Goal: Task Accomplishment & Management: Use online tool/utility

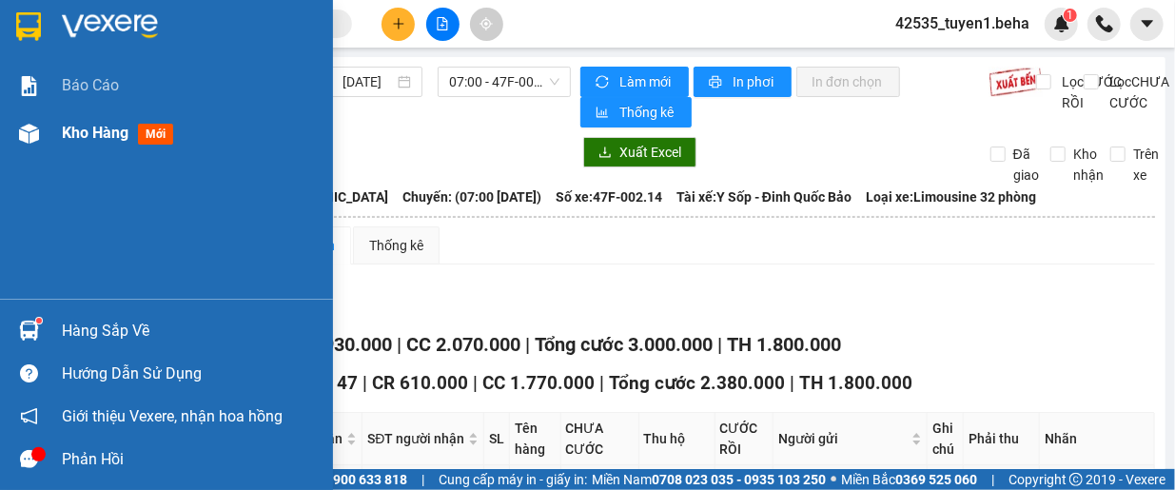
click at [80, 140] on span "Kho hàng" at bounding box center [95, 133] width 67 height 18
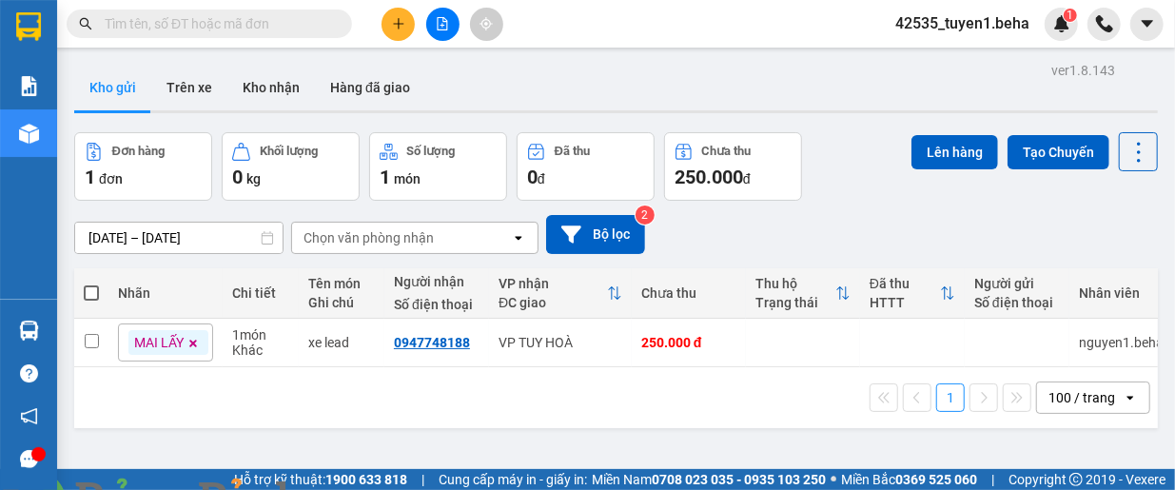
click at [141, 443] on div "ver 1.8.143 Kho gửi Trên xe Kho nhận Hàng đã giao Đơn hàng 1 đơn Khối lượng 0 k…" at bounding box center [616, 302] width 1099 height 490
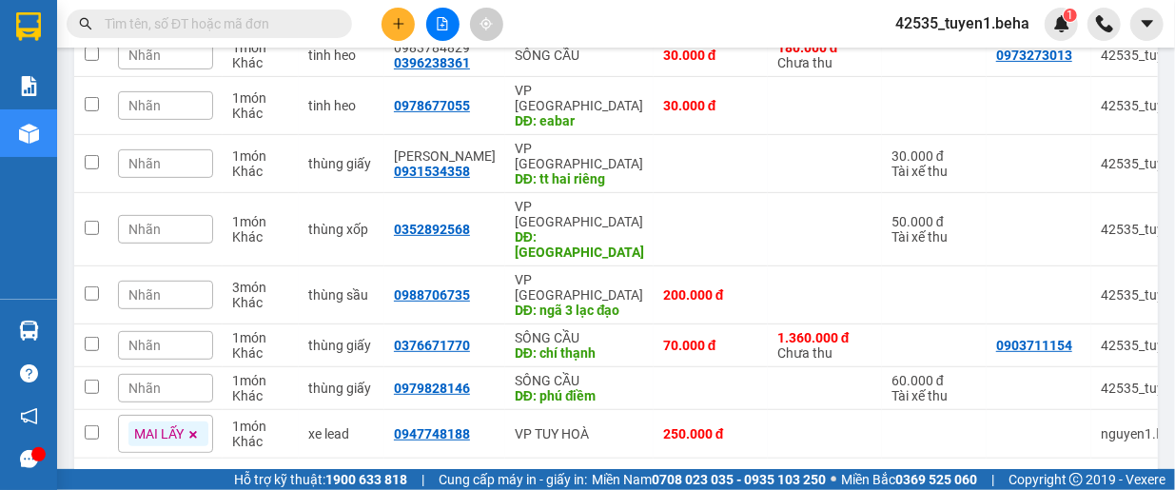
scroll to position [137, 0]
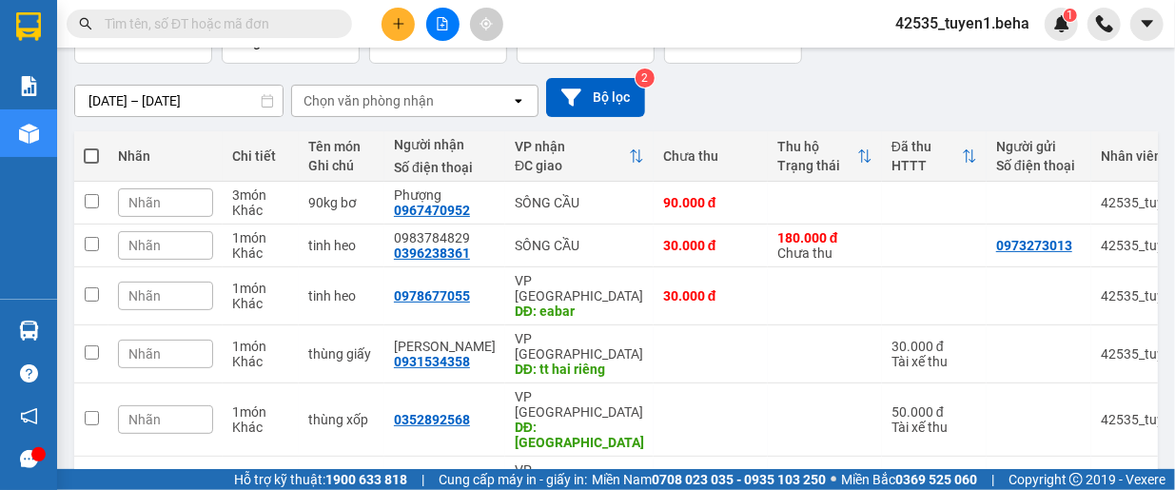
click at [94, 152] on span at bounding box center [91, 155] width 15 height 15
click at [91, 147] on input "checkbox" at bounding box center [91, 147] width 0 height 0
checkbox input "true"
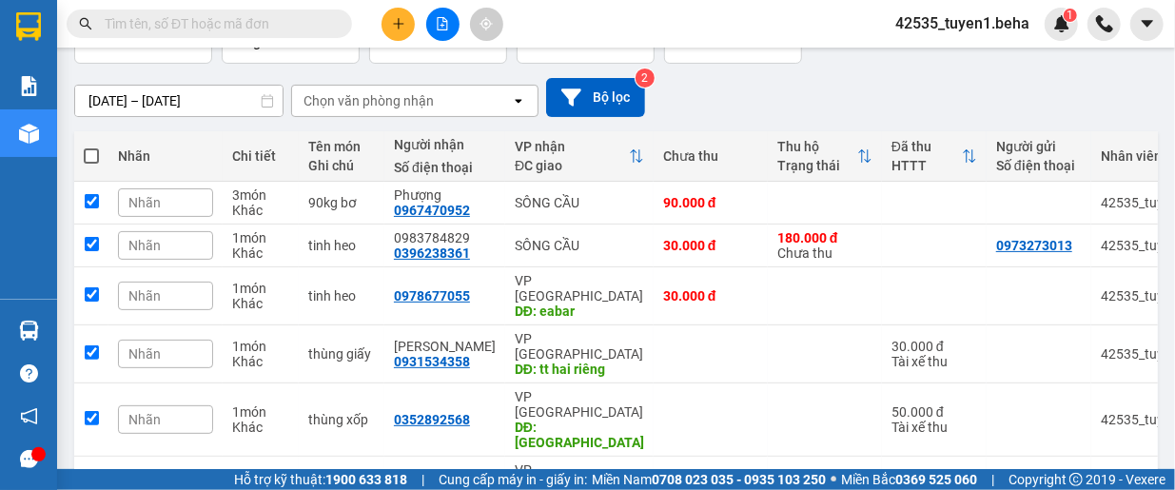
checkbox input "true"
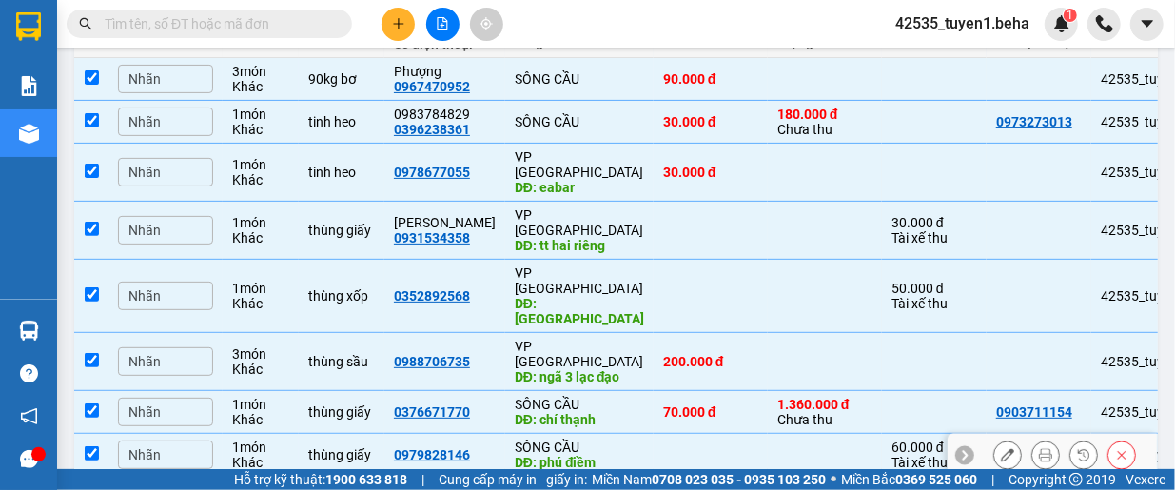
scroll to position [327, 0]
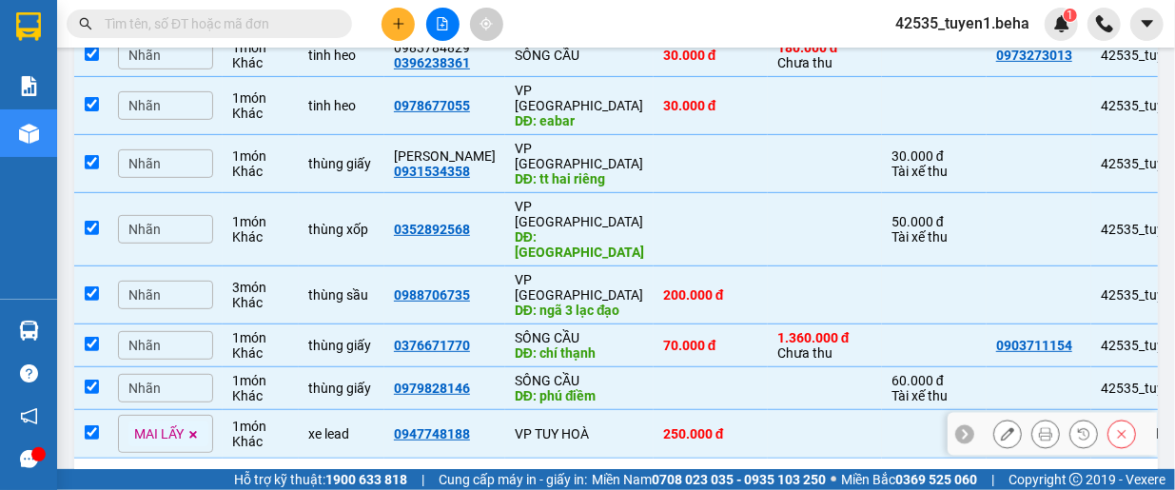
click at [88, 425] on input "checkbox" at bounding box center [92, 432] width 14 height 14
checkbox input "false"
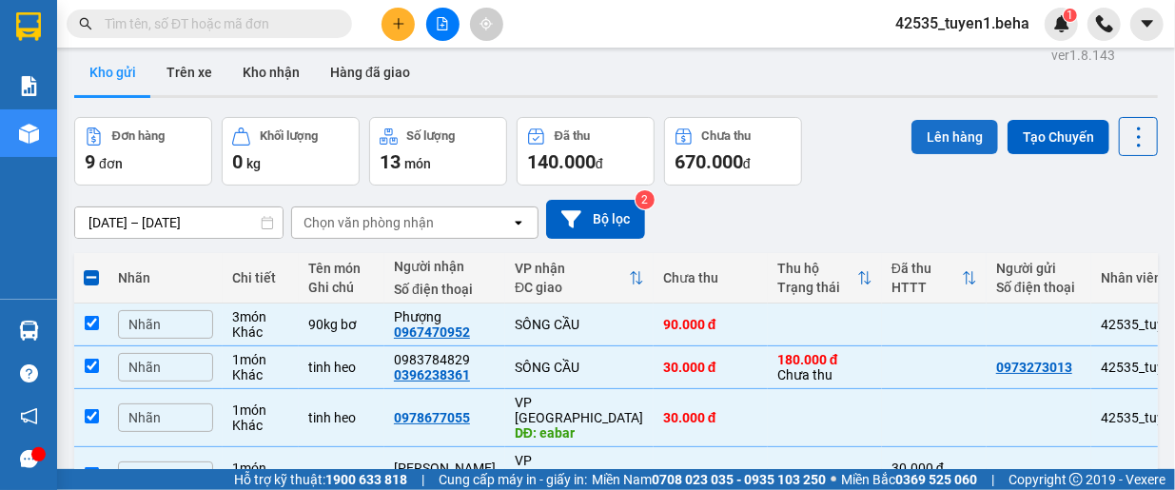
scroll to position [0, 0]
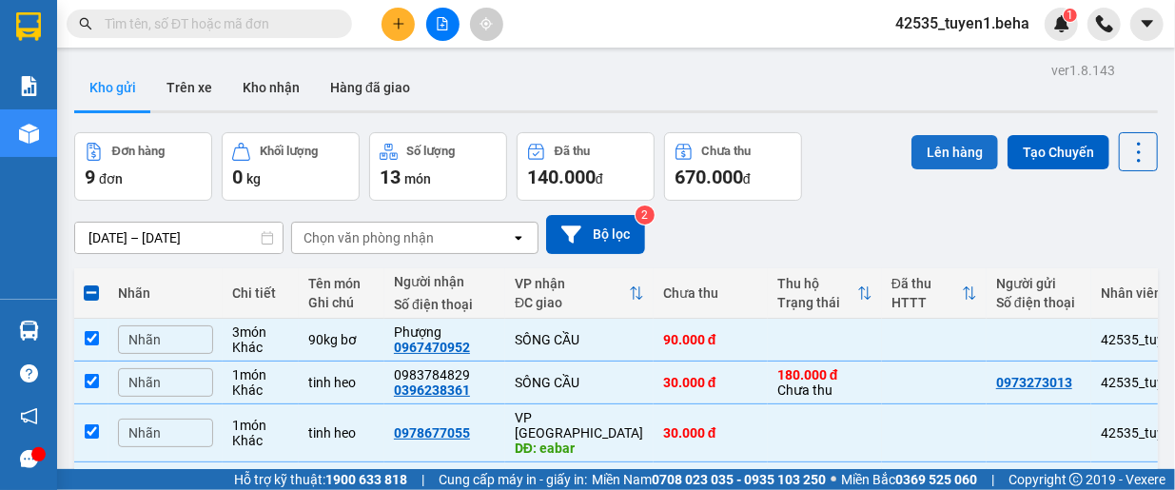
click at [942, 155] on button "Lên hàng" at bounding box center [955, 152] width 87 height 34
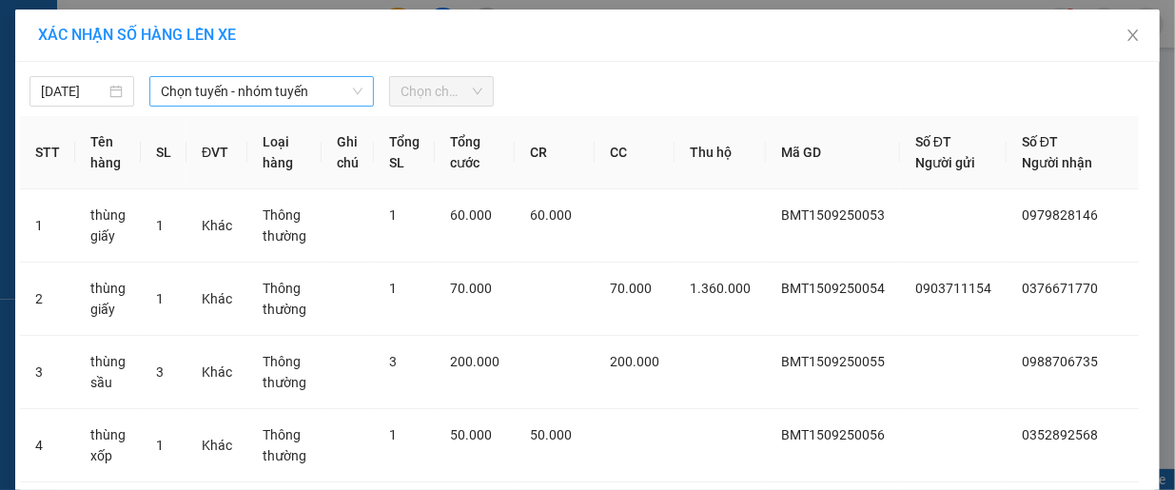
click at [266, 95] on span "Chọn tuyến - nhóm tuyến" at bounding box center [262, 91] width 202 height 29
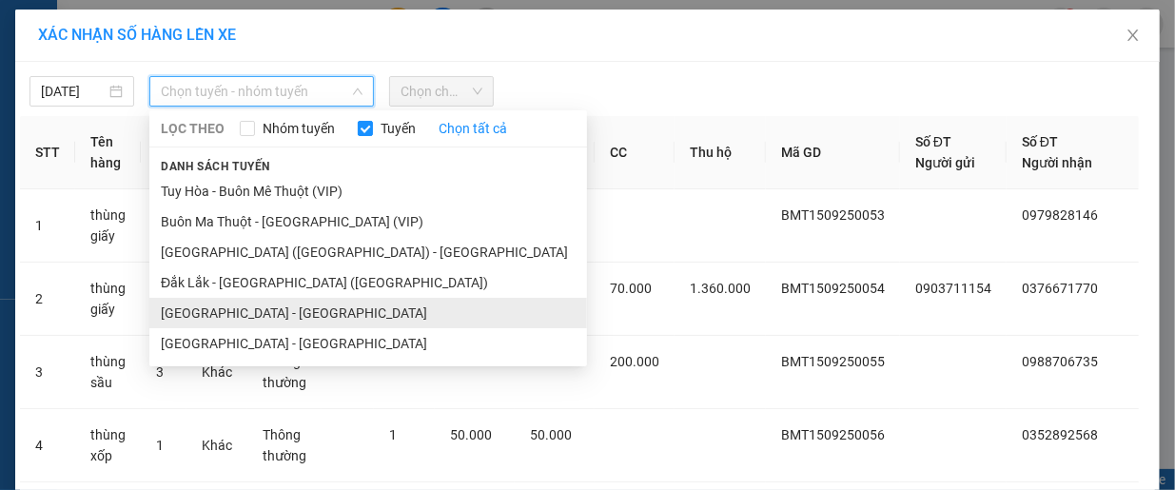
click at [208, 313] on li "[GEOGRAPHIC_DATA] - [GEOGRAPHIC_DATA]" at bounding box center [368, 313] width 438 height 30
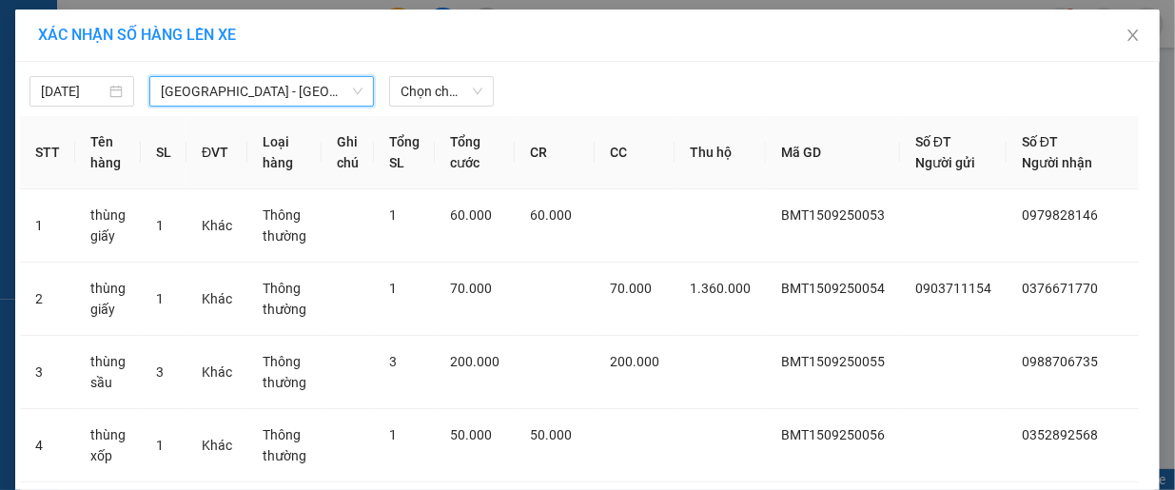
click at [302, 99] on span "[GEOGRAPHIC_DATA] - [GEOGRAPHIC_DATA]" at bounding box center [262, 91] width 202 height 29
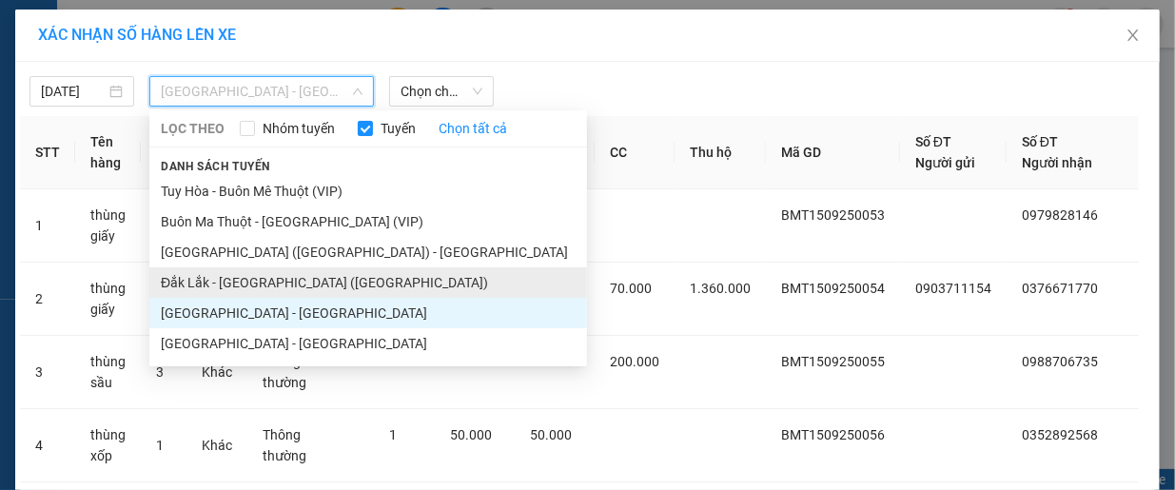
click at [238, 272] on li "Đắk Lắk - [GEOGRAPHIC_DATA] ([GEOGRAPHIC_DATA])" at bounding box center [368, 282] width 438 height 30
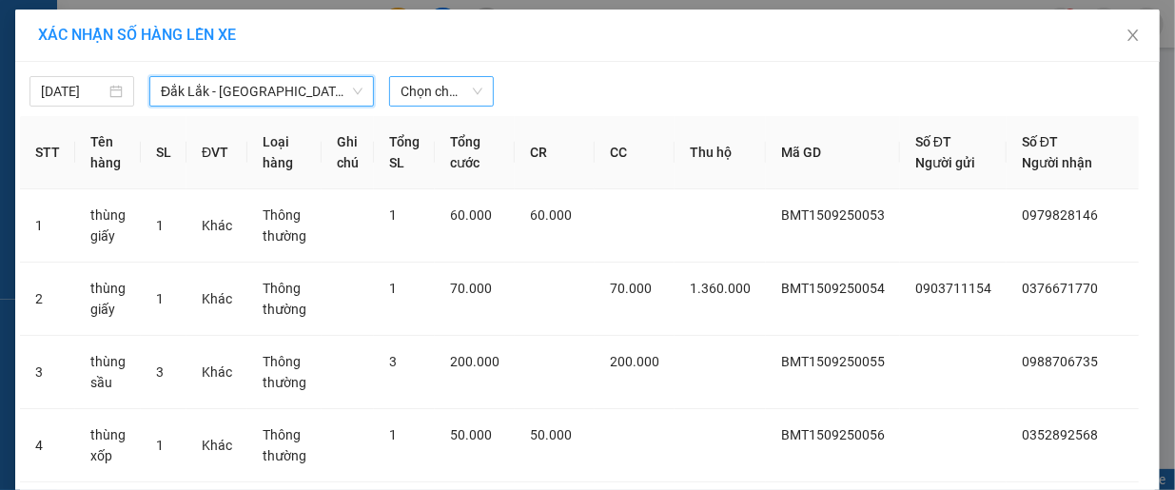
click at [433, 91] on span "Chọn chuyến" at bounding box center [442, 91] width 82 height 29
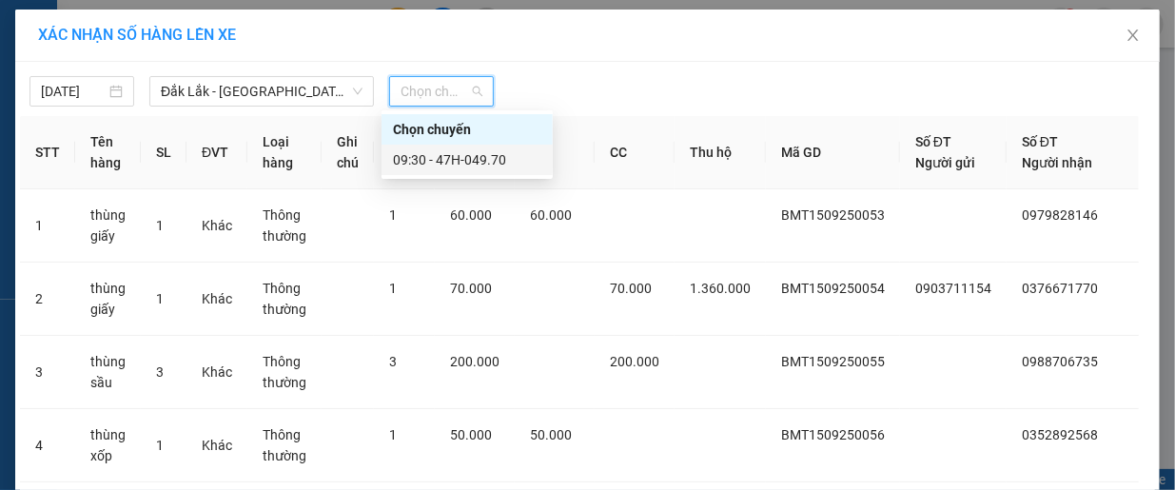
click at [468, 155] on div "09:30 - 47H-049.70" at bounding box center [467, 159] width 148 height 21
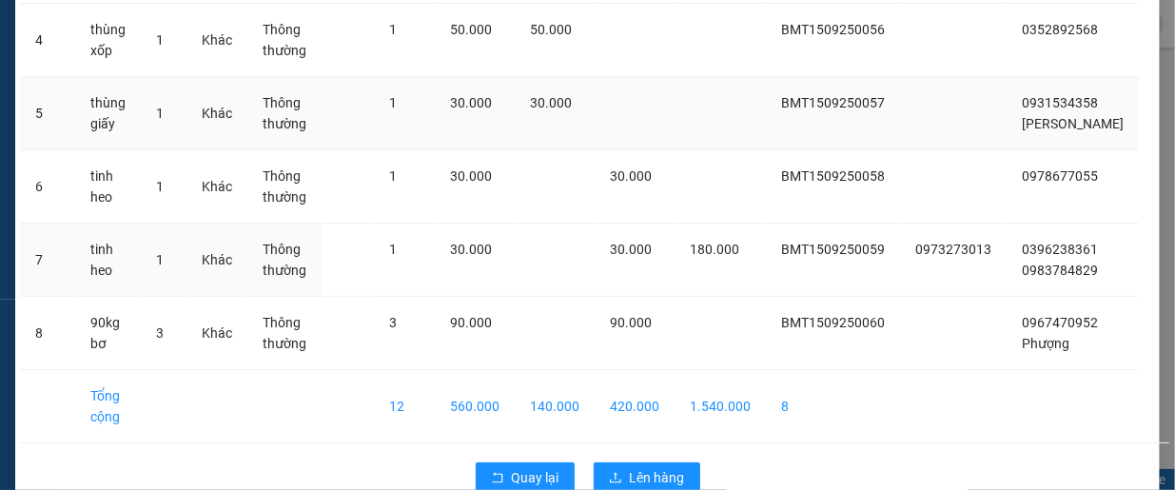
scroll to position [489, 0]
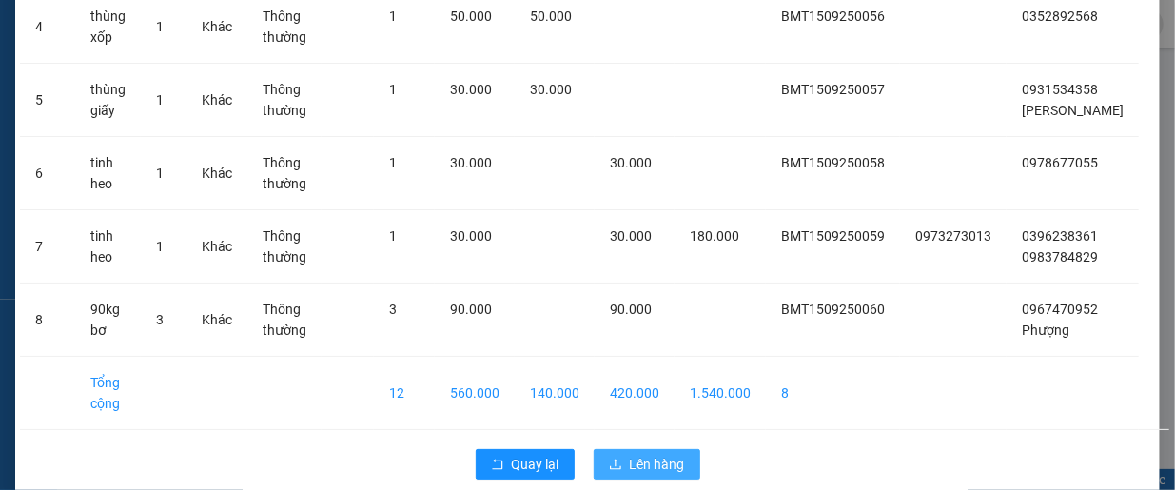
click at [632, 454] on span "Lên hàng" at bounding box center [657, 464] width 55 height 21
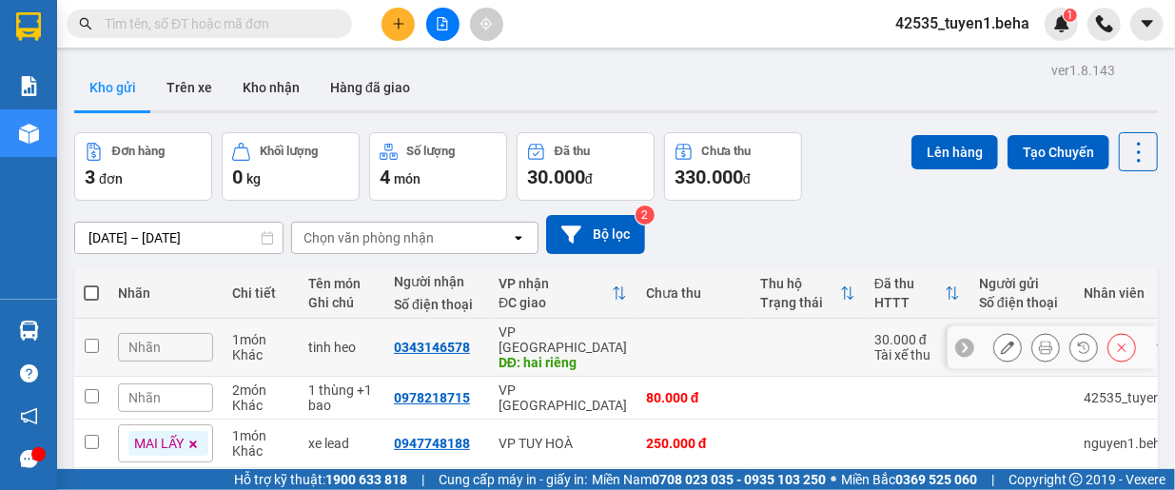
click at [92, 339] on input "checkbox" at bounding box center [92, 346] width 14 height 14
checkbox input "true"
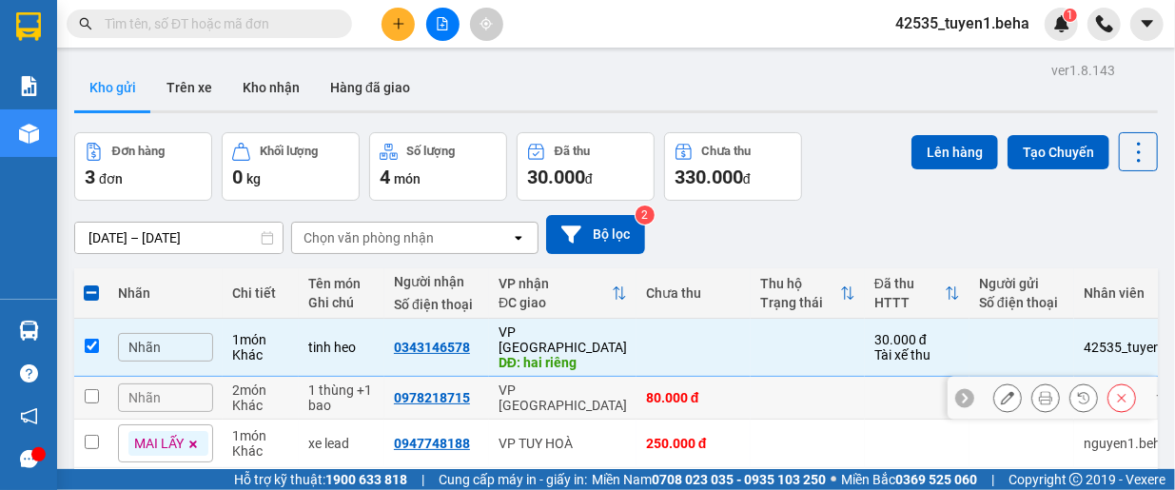
click at [88, 389] on input "checkbox" at bounding box center [92, 396] width 14 height 14
checkbox input "true"
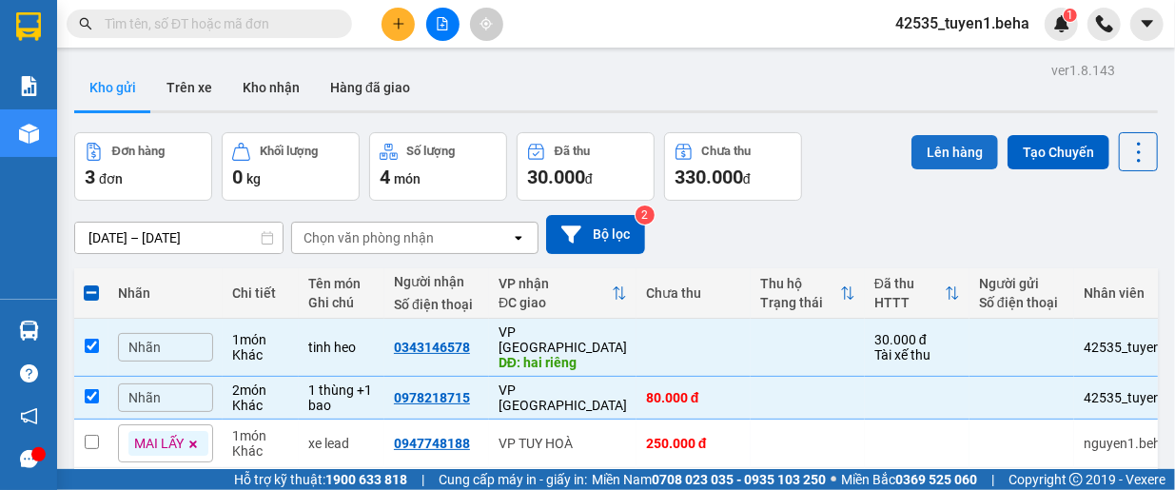
click at [929, 155] on button "Lên hàng" at bounding box center [955, 152] width 87 height 34
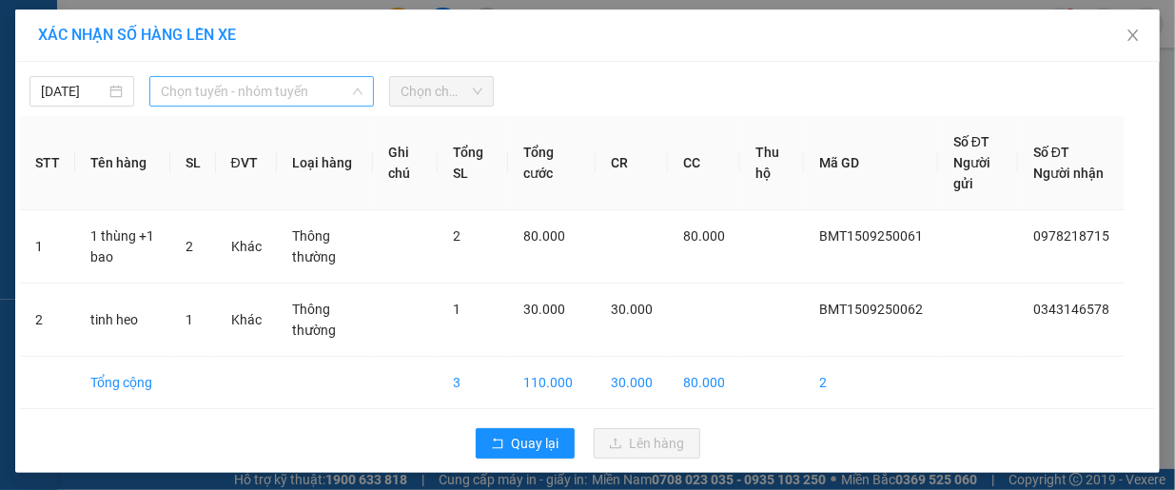
click at [318, 89] on span "Chọn tuyến - nhóm tuyến" at bounding box center [262, 91] width 202 height 29
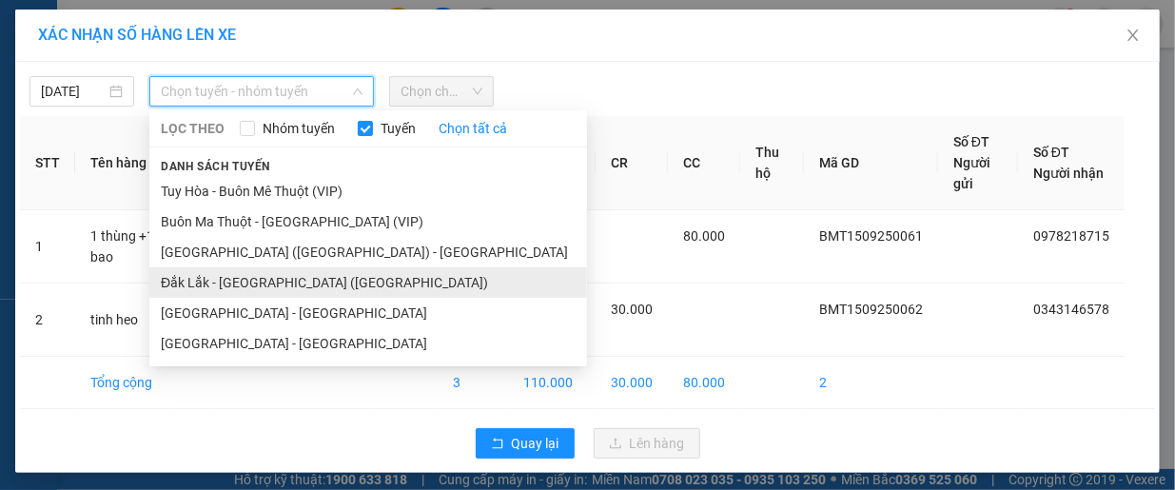
click at [234, 273] on li "Đắk Lắk - [GEOGRAPHIC_DATA] ([GEOGRAPHIC_DATA])" at bounding box center [368, 282] width 438 height 30
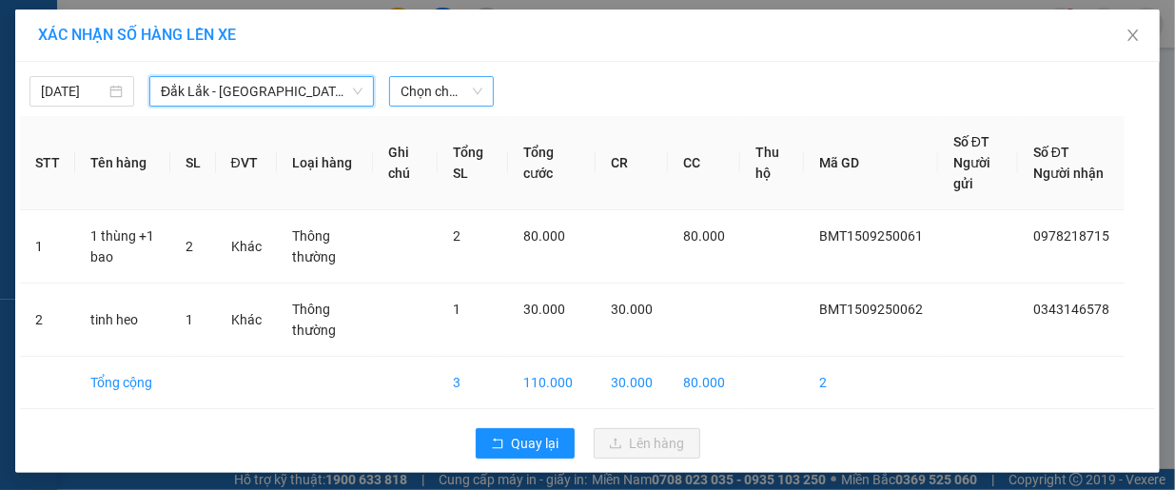
click at [424, 87] on span "Chọn chuyến" at bounding box center [442, 91] width 82 height 29
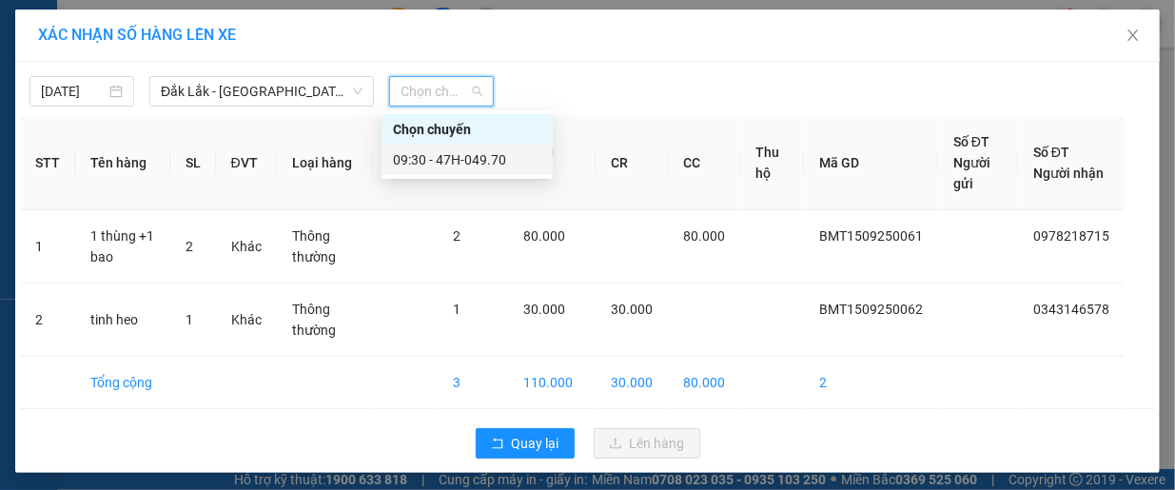
click at [461, 158] on div "09:30 - 47H-049.70" at bounding box center [467, 159] width 148 height 21
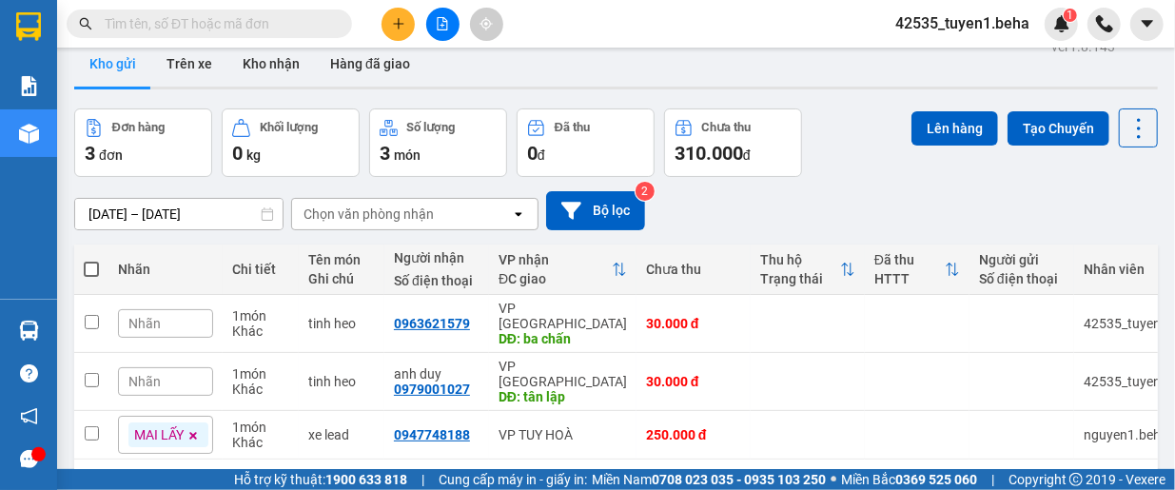
scroll to position [88, 0]
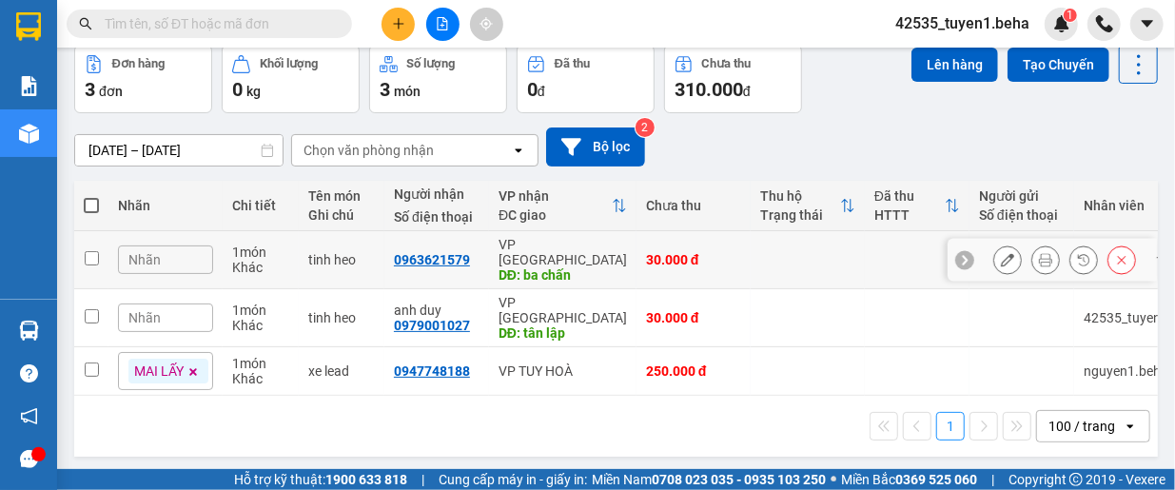
click at [86, 252] on input "checkbox" at bounding box center [92, 258] width 14 height 14
checkbox input "true"
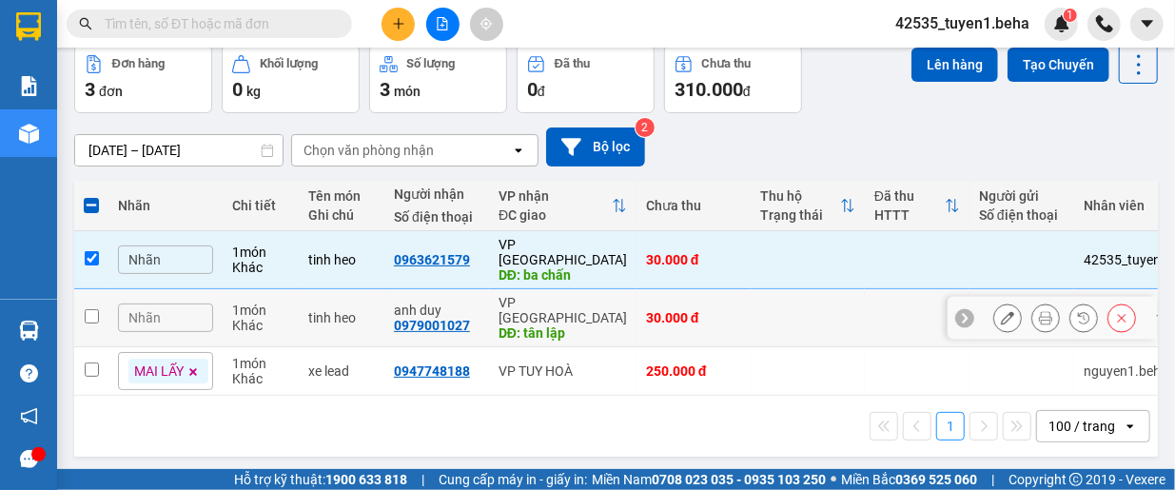
click at [89, 309] on input "checkbox" at bounding box center [92, 316] width 14 height 14
checkbox input "true"
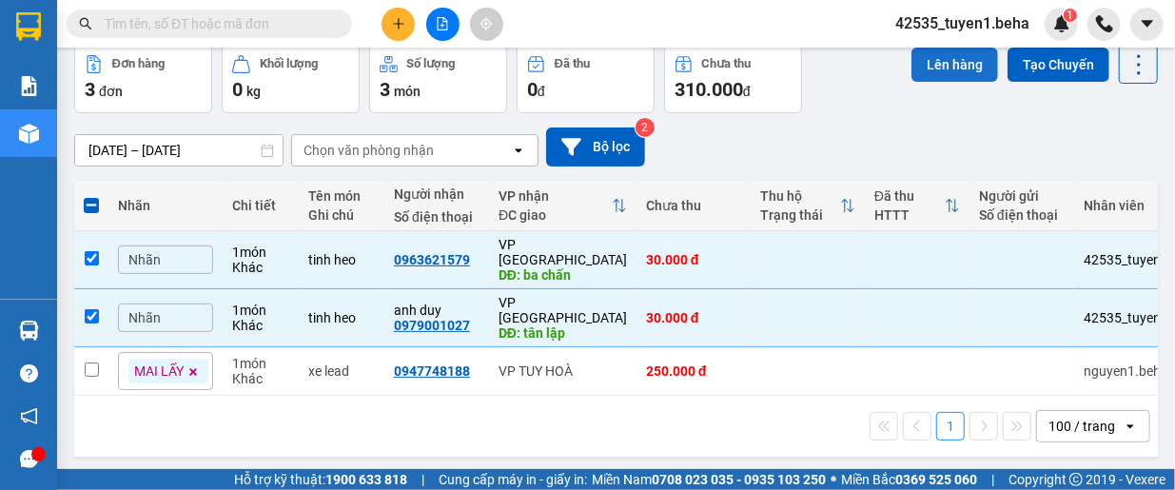
click at [927, 57] on button "Lên hàng" at bounding box center [955, 65] width 87 height 34
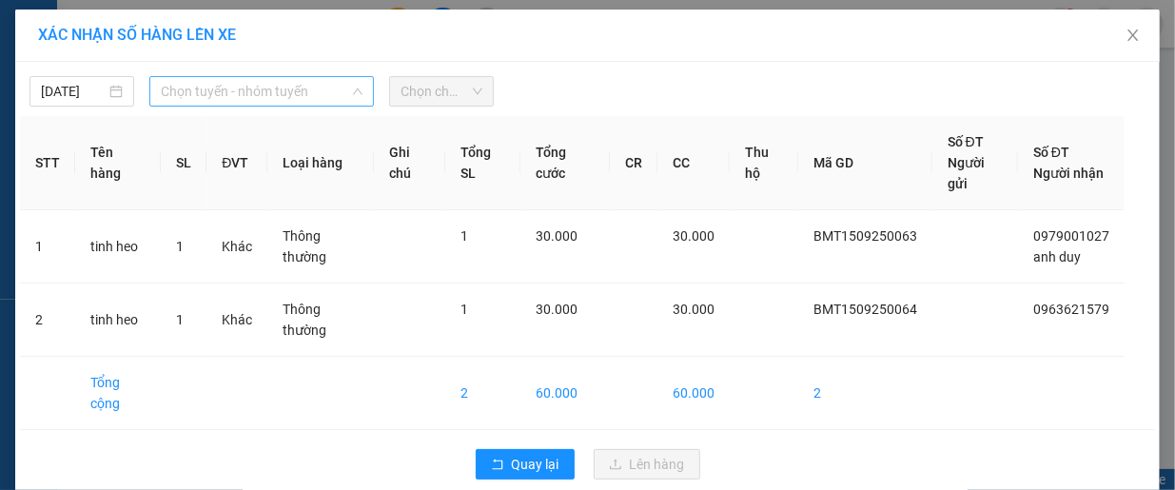
click at [249, 97] on span "Chọn tuyến - nhóm tuyến" at bounding box center [262, 91] width 202 height 29
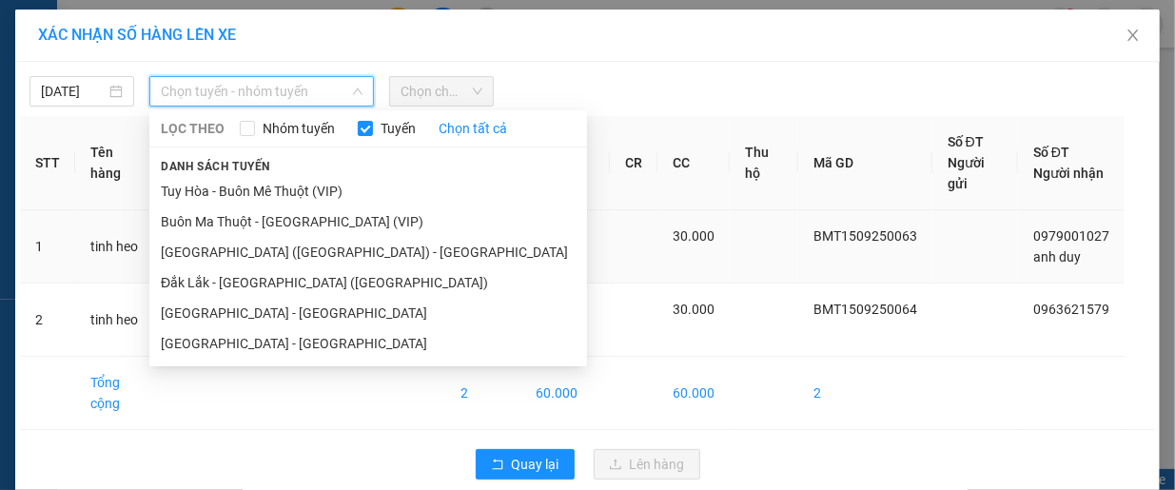
click at [218, 282] on li "Đắk Lắk - [GEOGRAPHIC_DATA] ([GEOGRAPHIC_DATA])" at bounding box center [368, 282] width 438 height 30
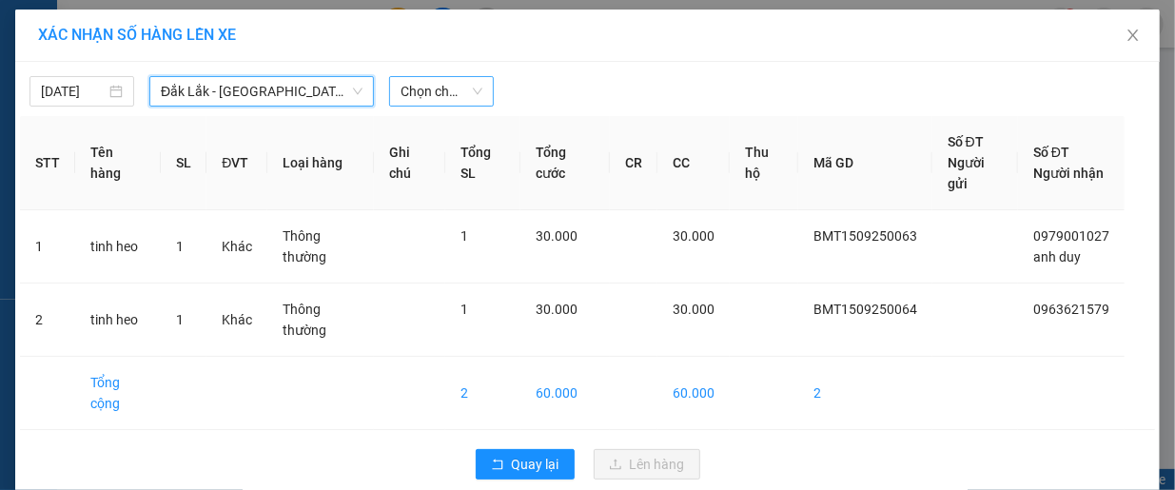
click at [430, 92] on span "Chọn chuyến" at bounding box center [442, 91] width 82 height 29
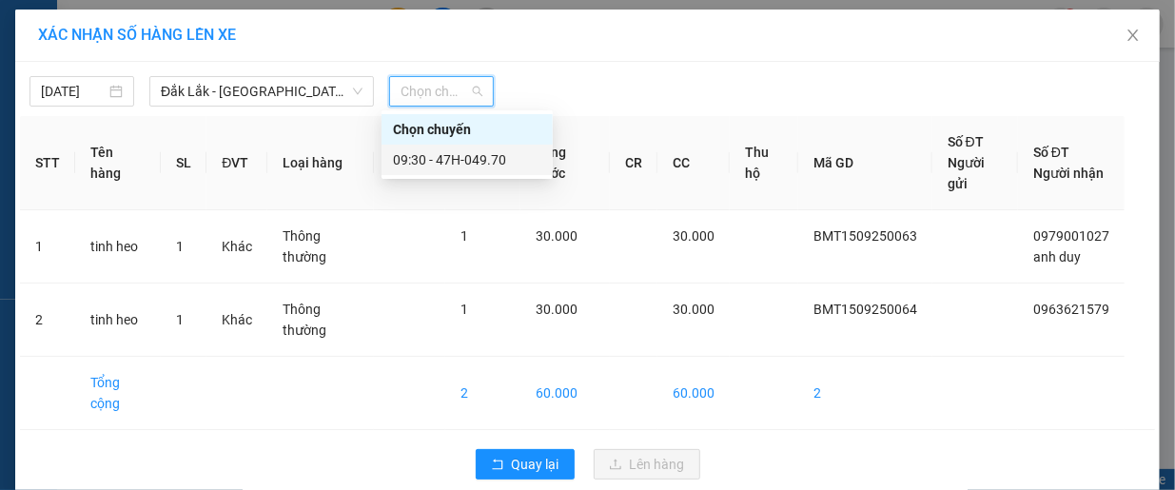
click at [449, 159] on div "09:30 - 47H-049.70" at bounding box center [467, 159] width 148 height 21
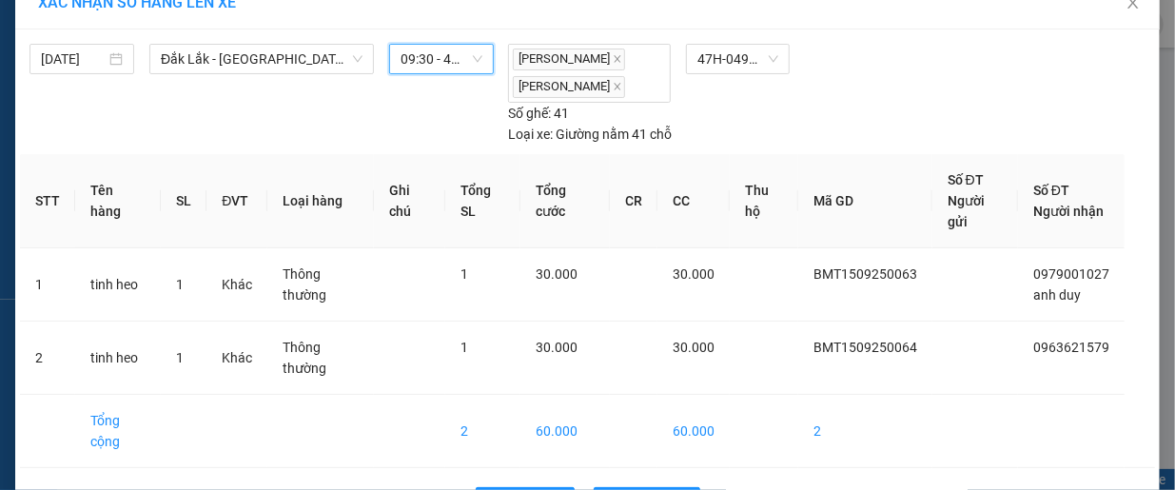
scroll to position [51, 0]
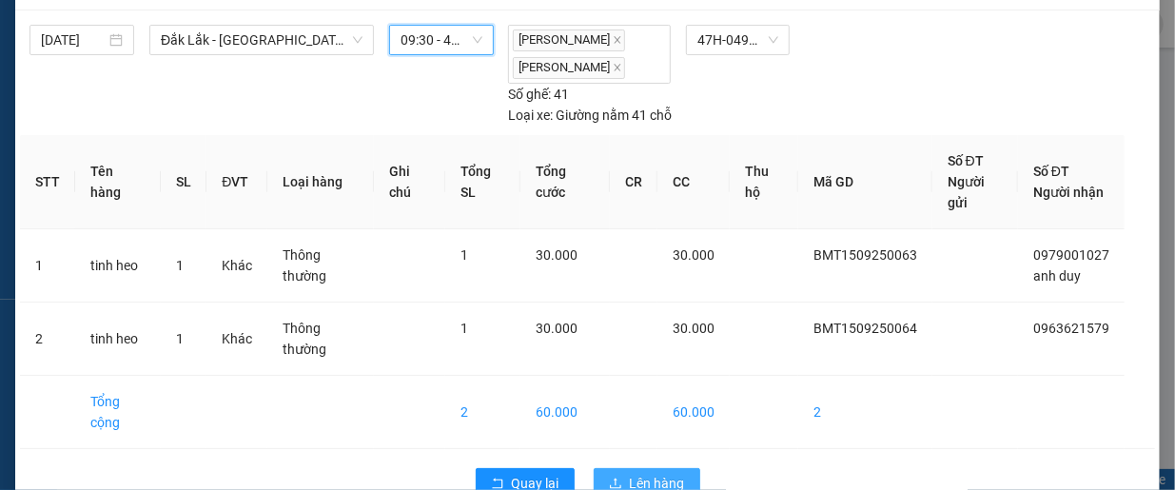
click at [630, 473] on span "Lên hàng" at bounding box center [657, 483] width 55 height 21
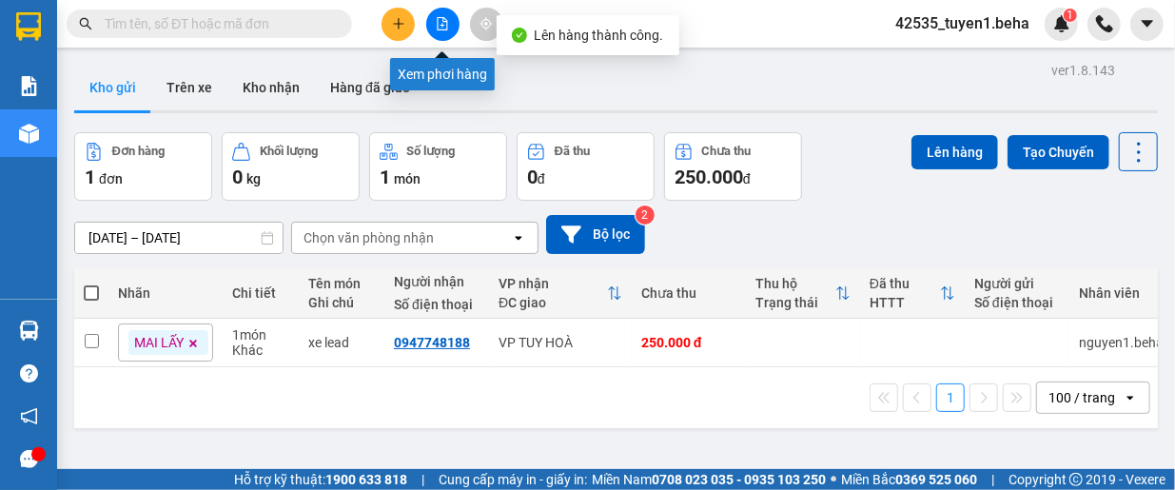
click at [443, 24] on icon "file-add" at bounding box center [442, 23] width 13 height 13
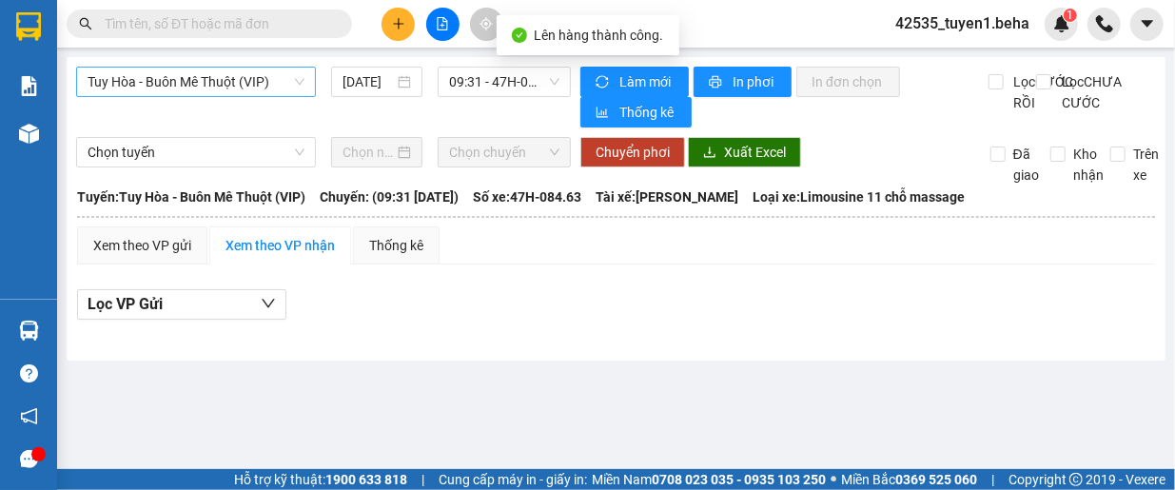
click at [226, 89] on span "Tuy Hòa - Buôn Mê Thuột (VIP)" at bounding box center [196, 82] width 217 height 29
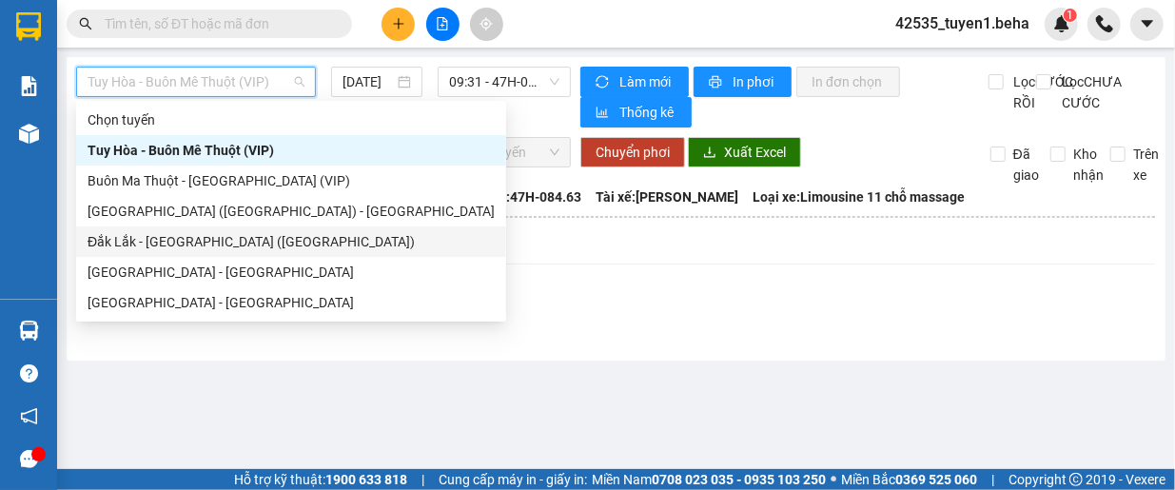
click at [179, 239] on div "Đắk Lắk - [GEOGRAPHIC_DATA] ([GEOGRAPHIC_DATA])" at bounding box center [291, 241] width 407 height 21
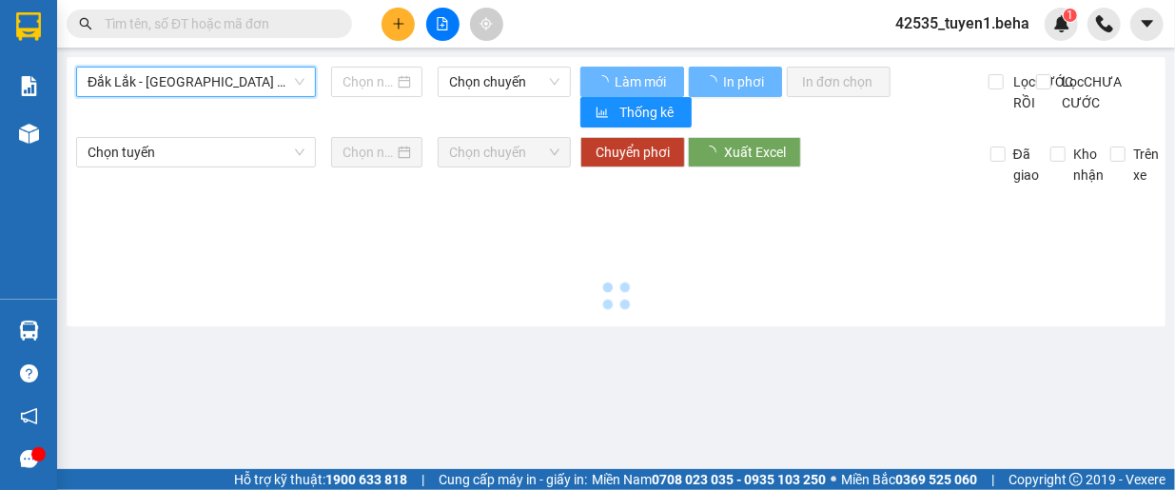
type input "[DATE]"
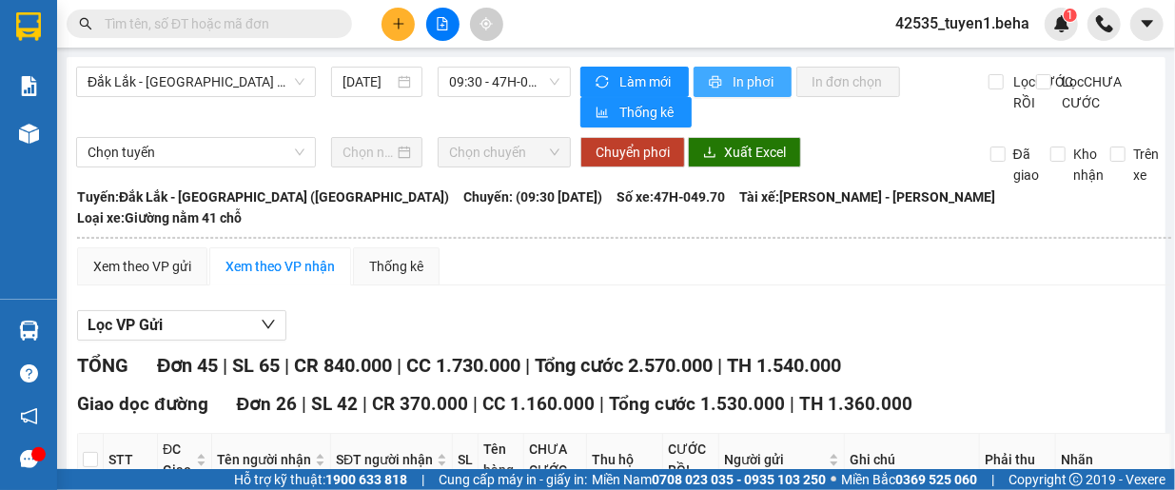
click at [746, 79] on span "In phơi" at bounding box center [755, 81] width 44 height 21
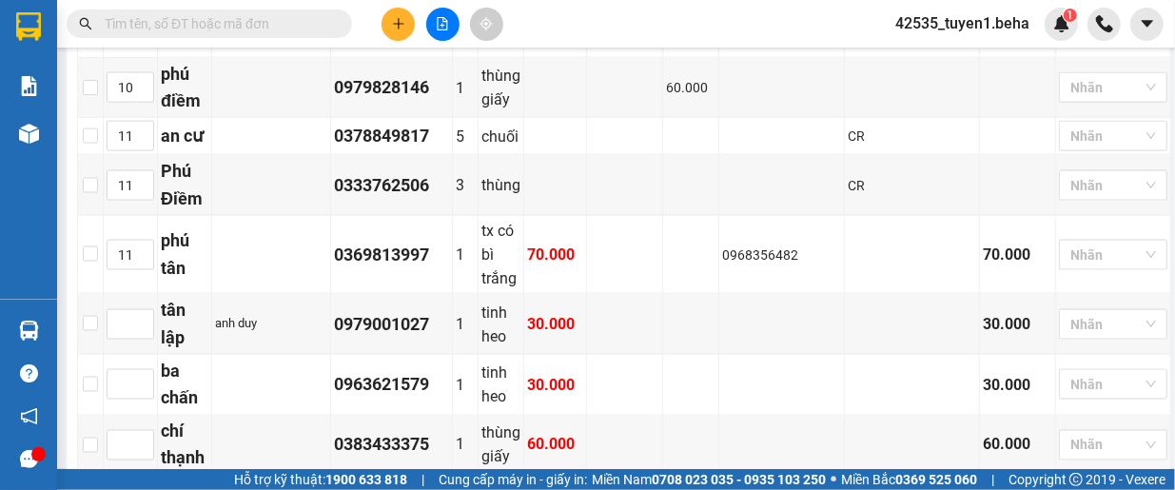
scroll to position [1618, 0]
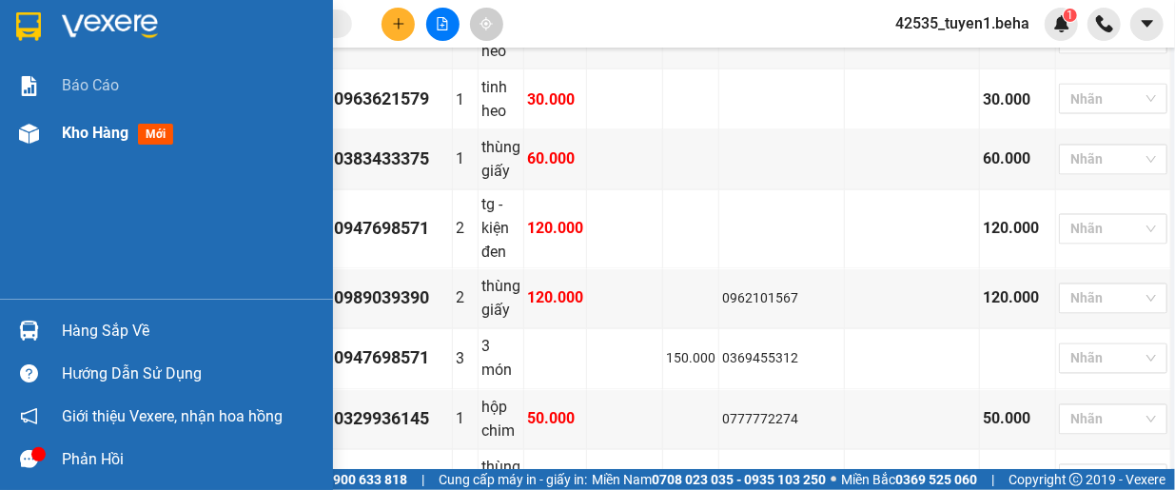
click at [77, 126] on span "Kho hàng" at bounding box center [95, 133] width 67 height 18
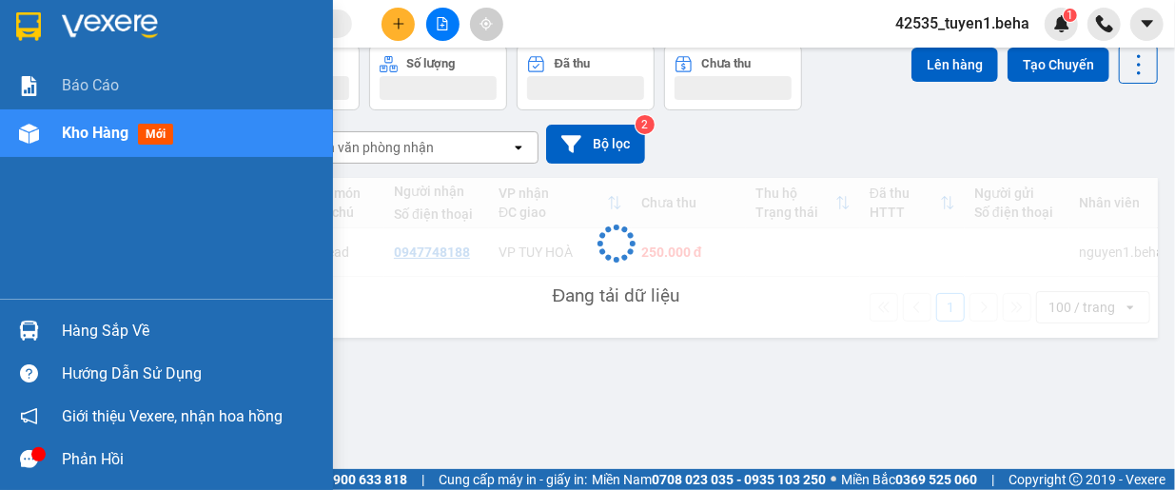
scroll to position [88, 0]
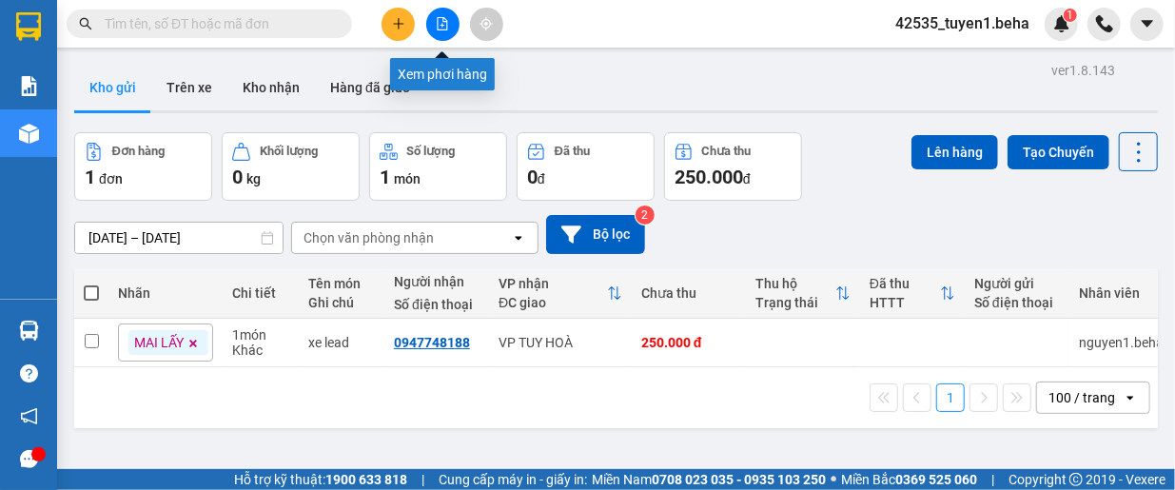
click at [442, 25] on icon "file-add" at bounding box center [443, 23] width 10 height 13
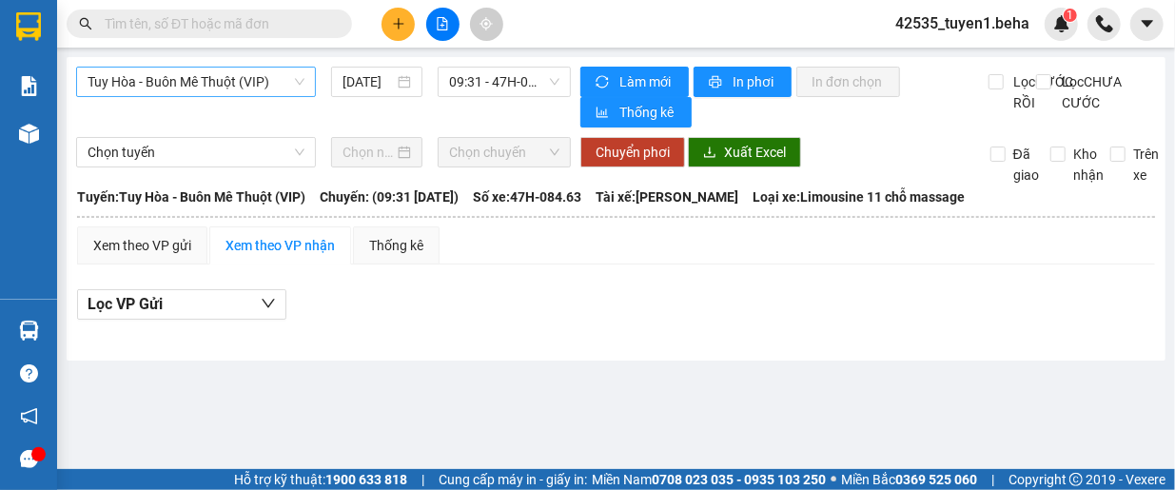
click at [264, 89] on span "Tuy Hòa - Buôn Mê Thuột (VIP)" at bounding box center [196, 82] width 217 height 29
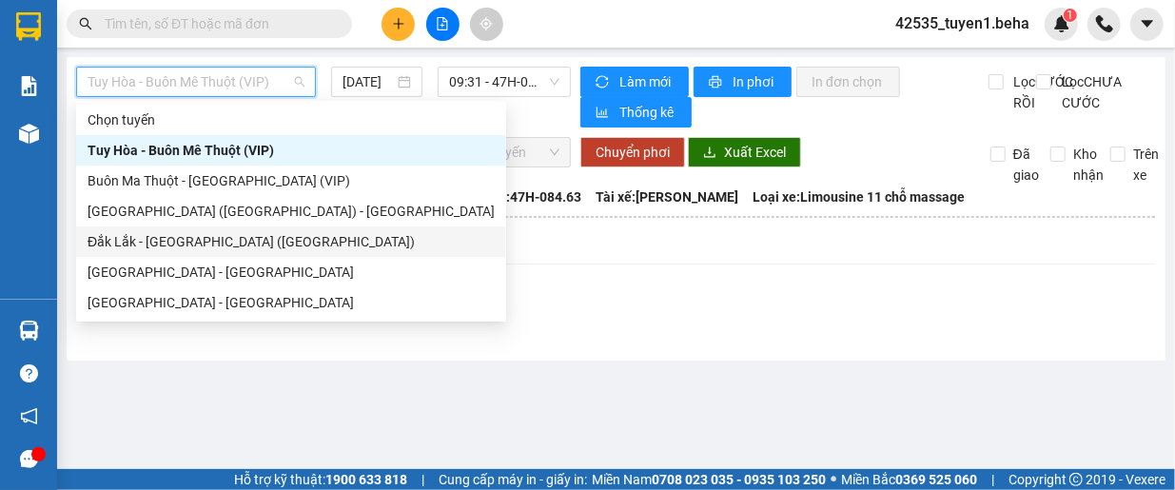
click at [214, 239] on div "Đắk Lắk - [GEOGRAPHIC_DATA] ([GEOGRAPHIC_DATA])" at bounding box center [291, 241] width 407 height 21
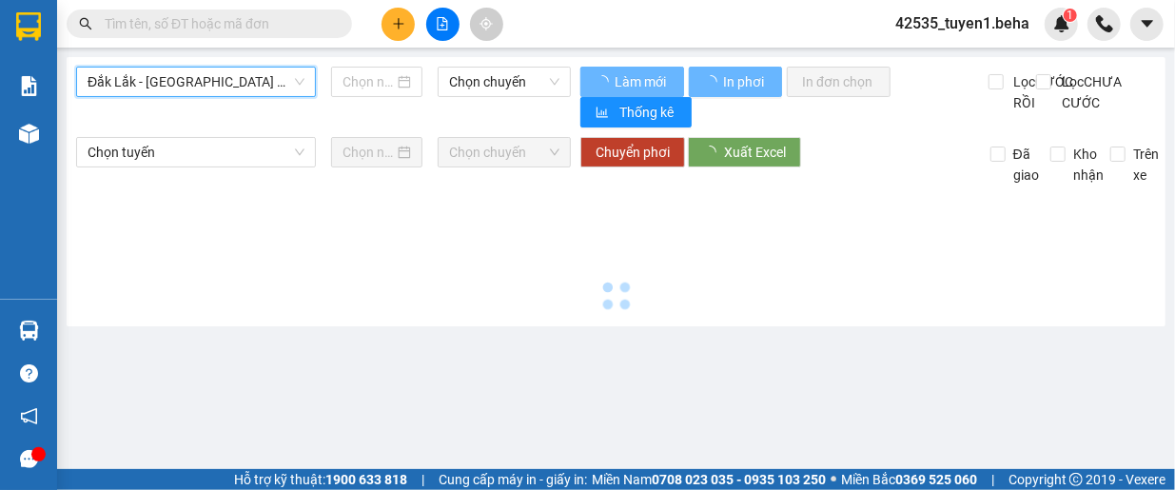
type input "[DATE]"
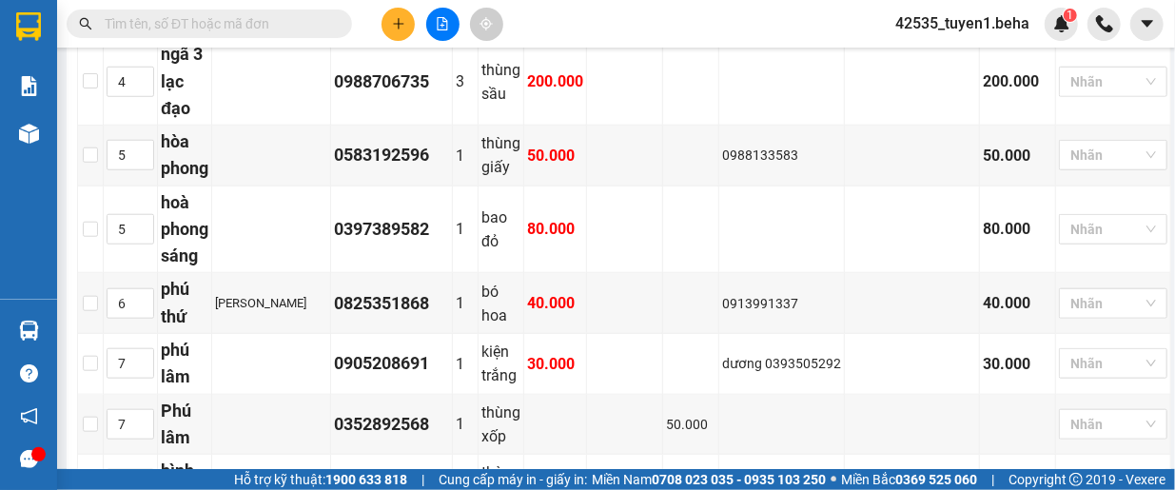
scroll to position [856, 0]
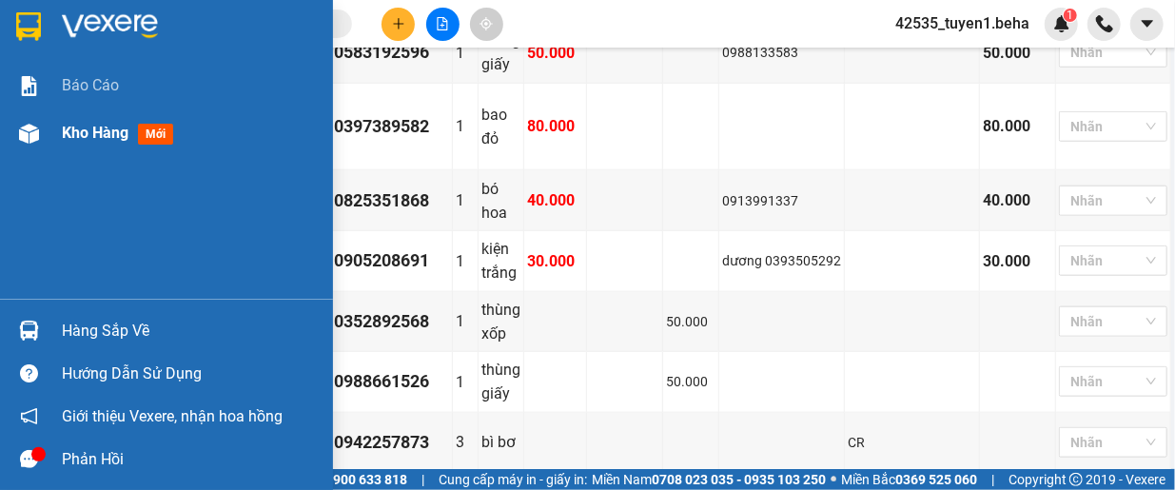
click at [105, 138] on span "Kho hàng" at bounding box center [95, 133] width 67 height 18
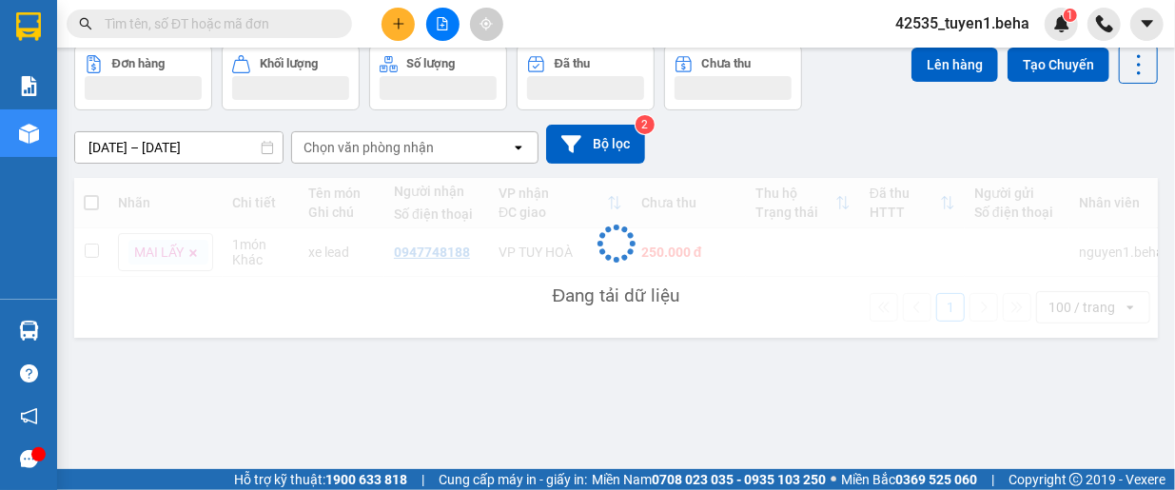
scroll to position [88, 0]
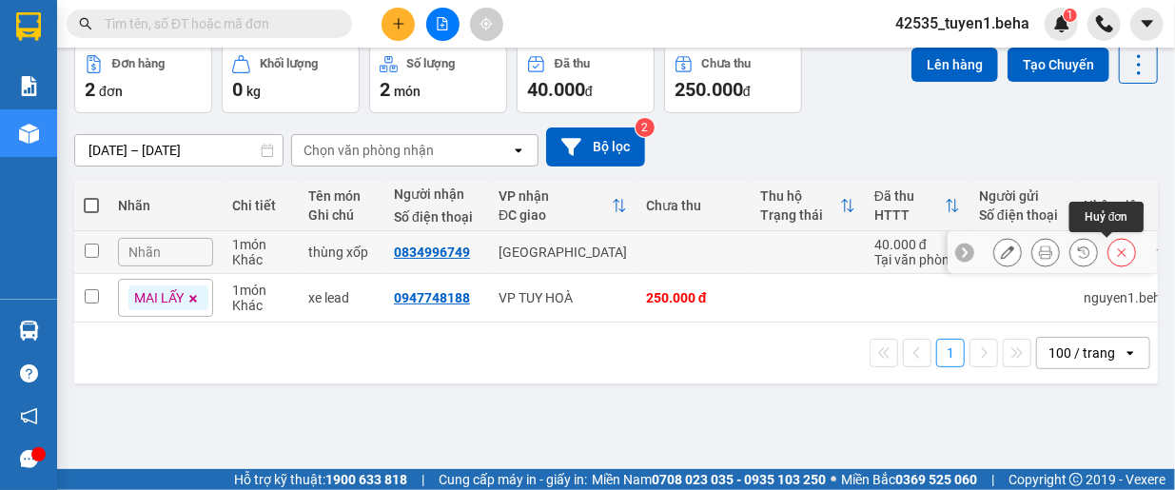
click at [1115, 254] on icon at bounding box center [1121, 252] width 13 height 13
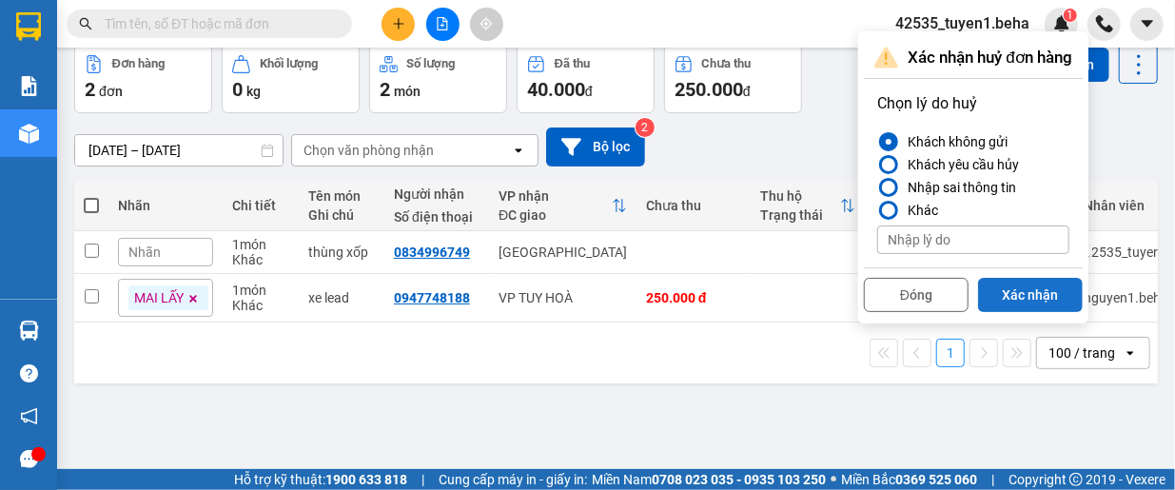
click at [1041, 290] on button "Xác nhận" at bounding box center [1030, 295] width 105 height 34
